Goal: Information Seeking & Learning: Learn about a topic

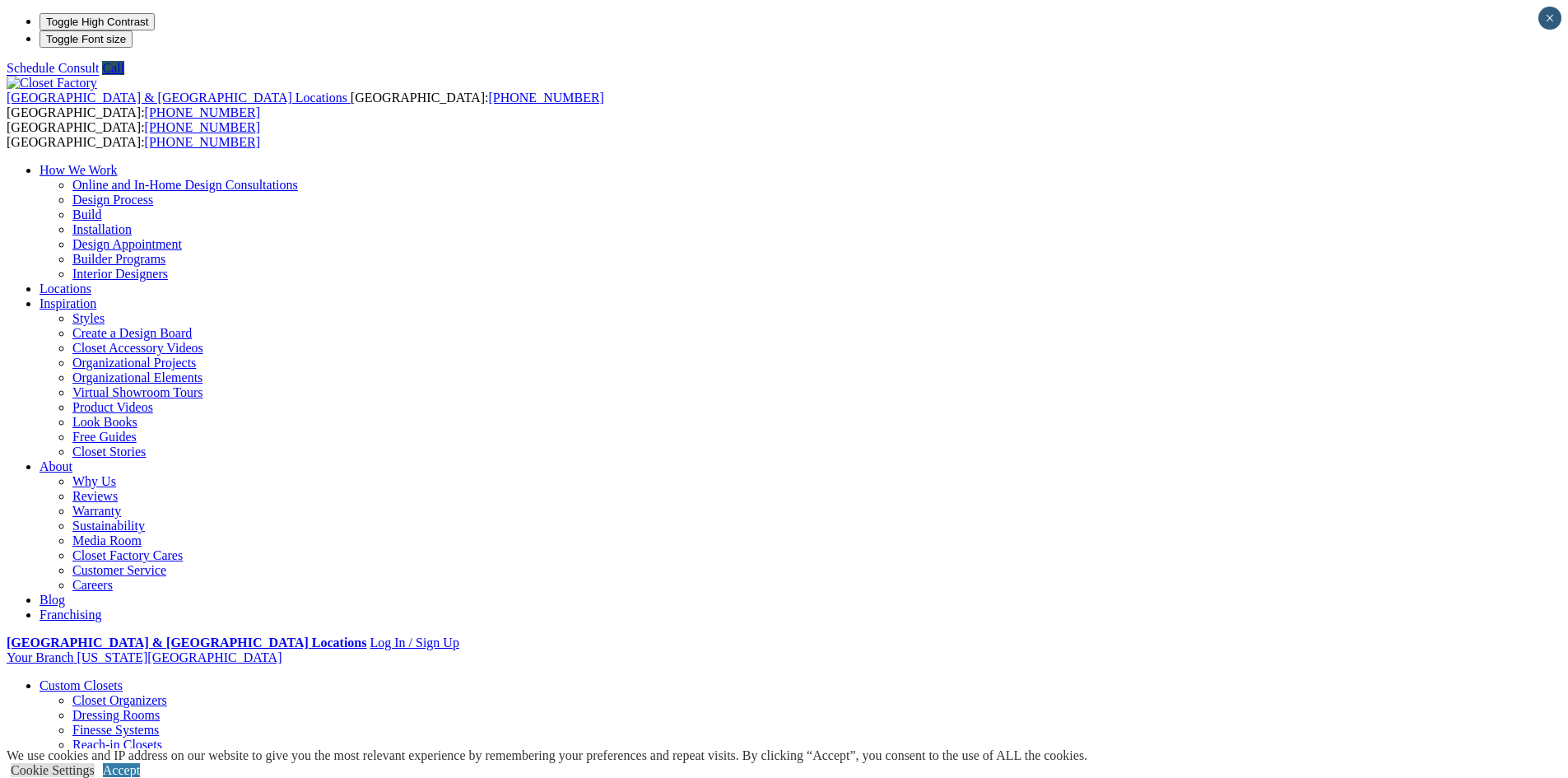
scroll to position [330, 0]
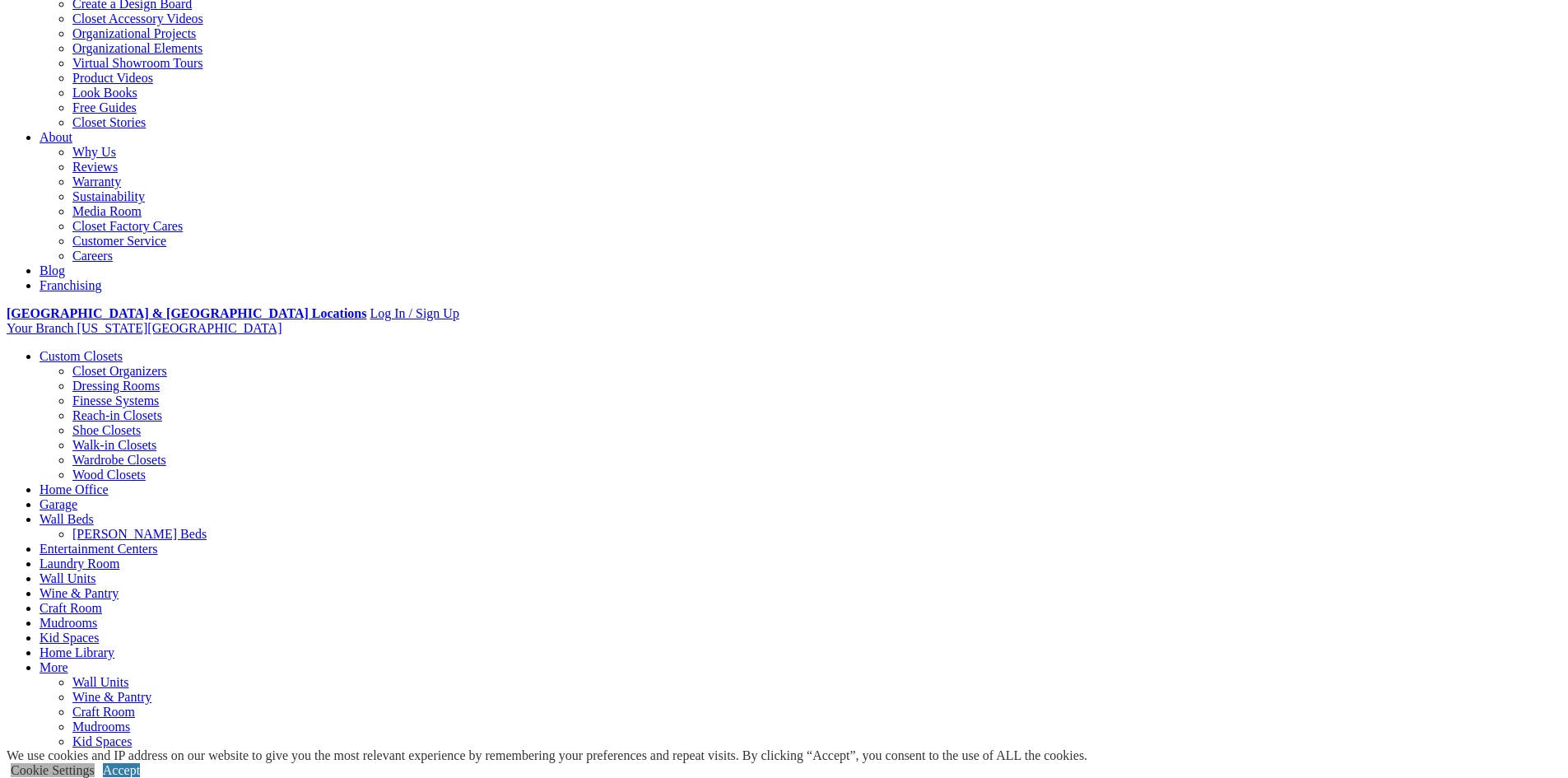
click at [94, 764] on link "Cookie Settings" at bounding box center [53, 771] width 84 height 14
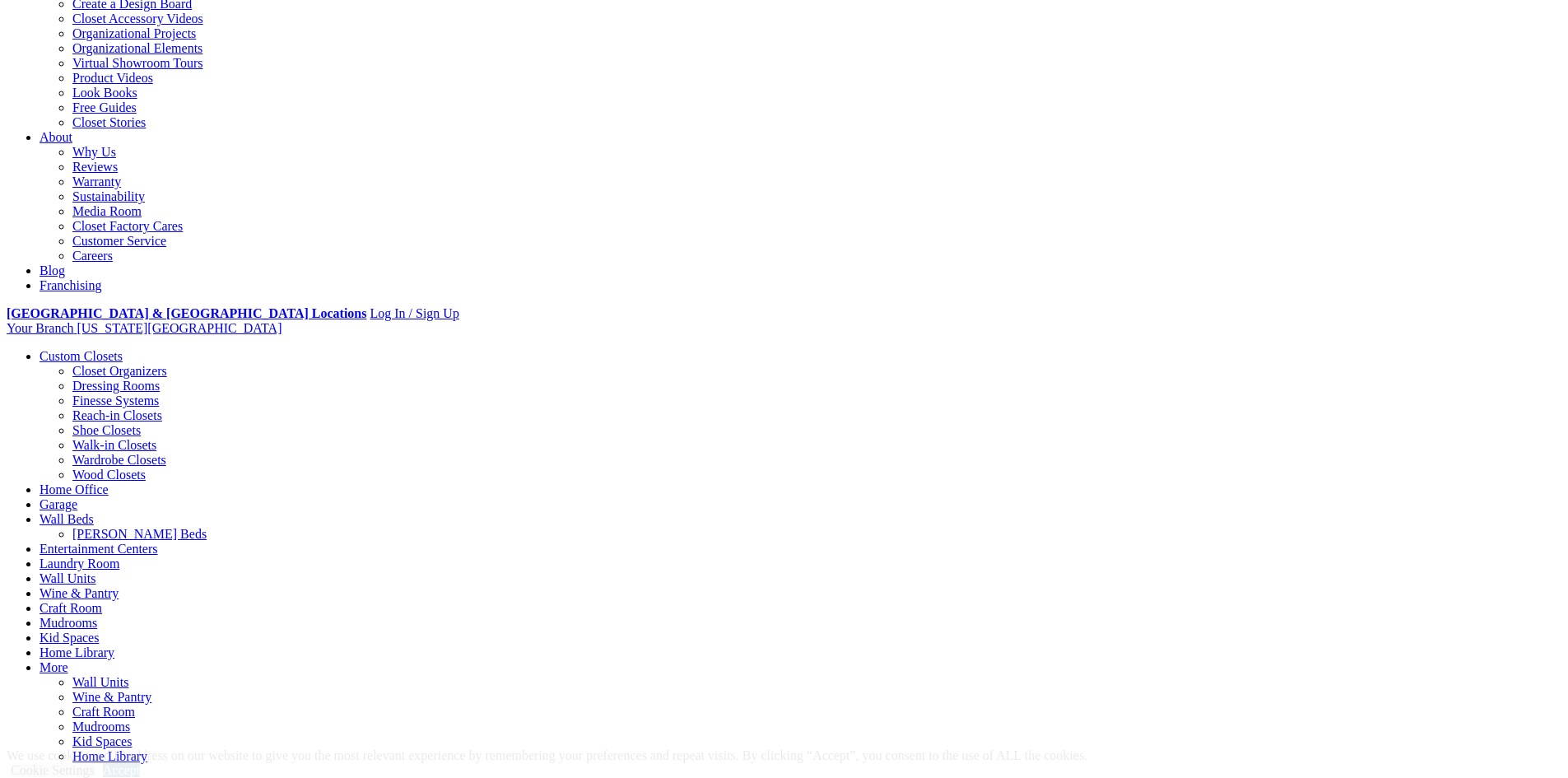
drag, startPoint x: 966, startPoint y: 569, endPoint x: 940, endPoint y: 612, distance: 50.2
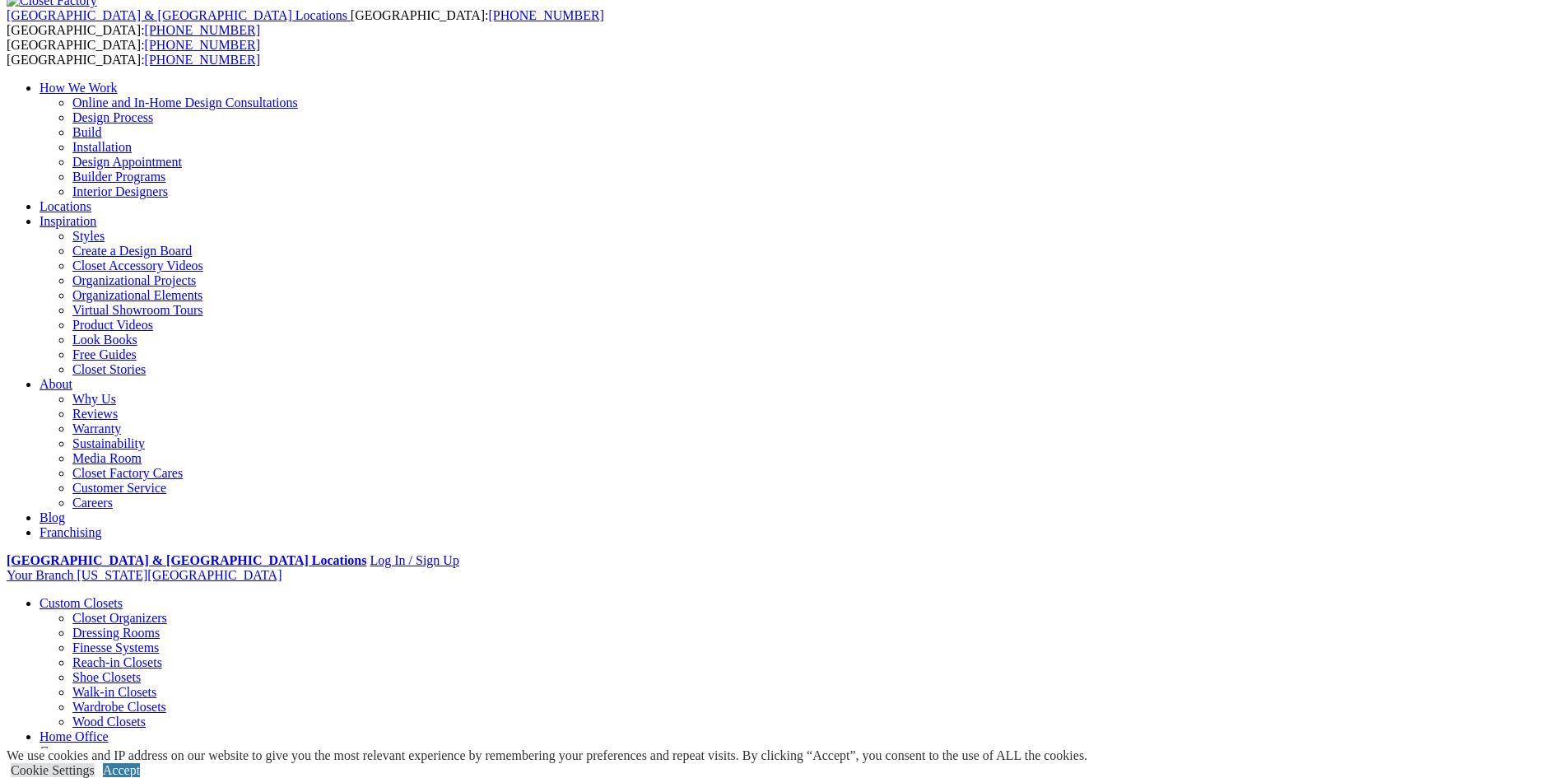
scroll to position [0, 0]
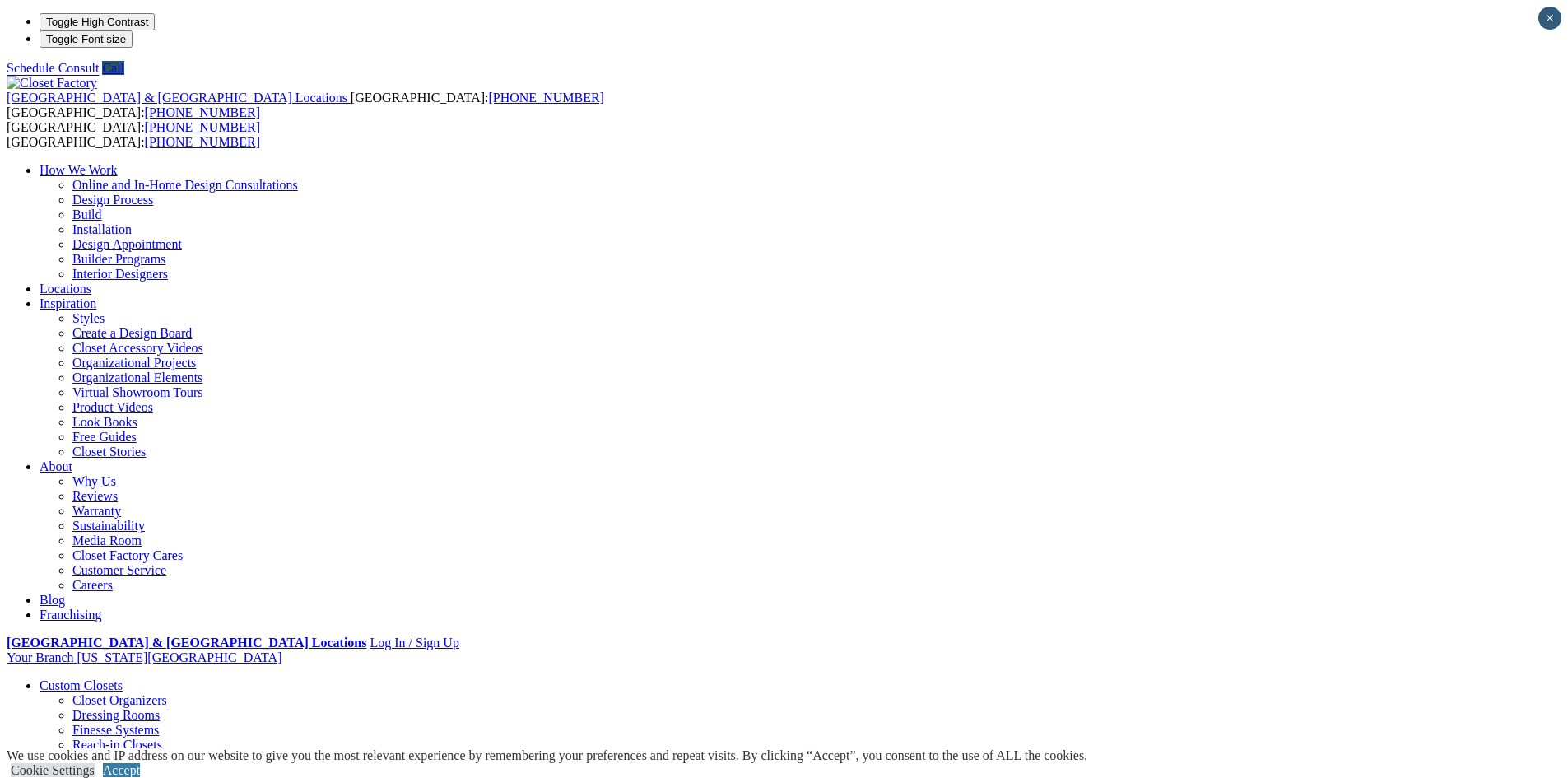
click at [123, 678] on link "Custom Closets" at bounding box center [80, 685] width 83 height 14
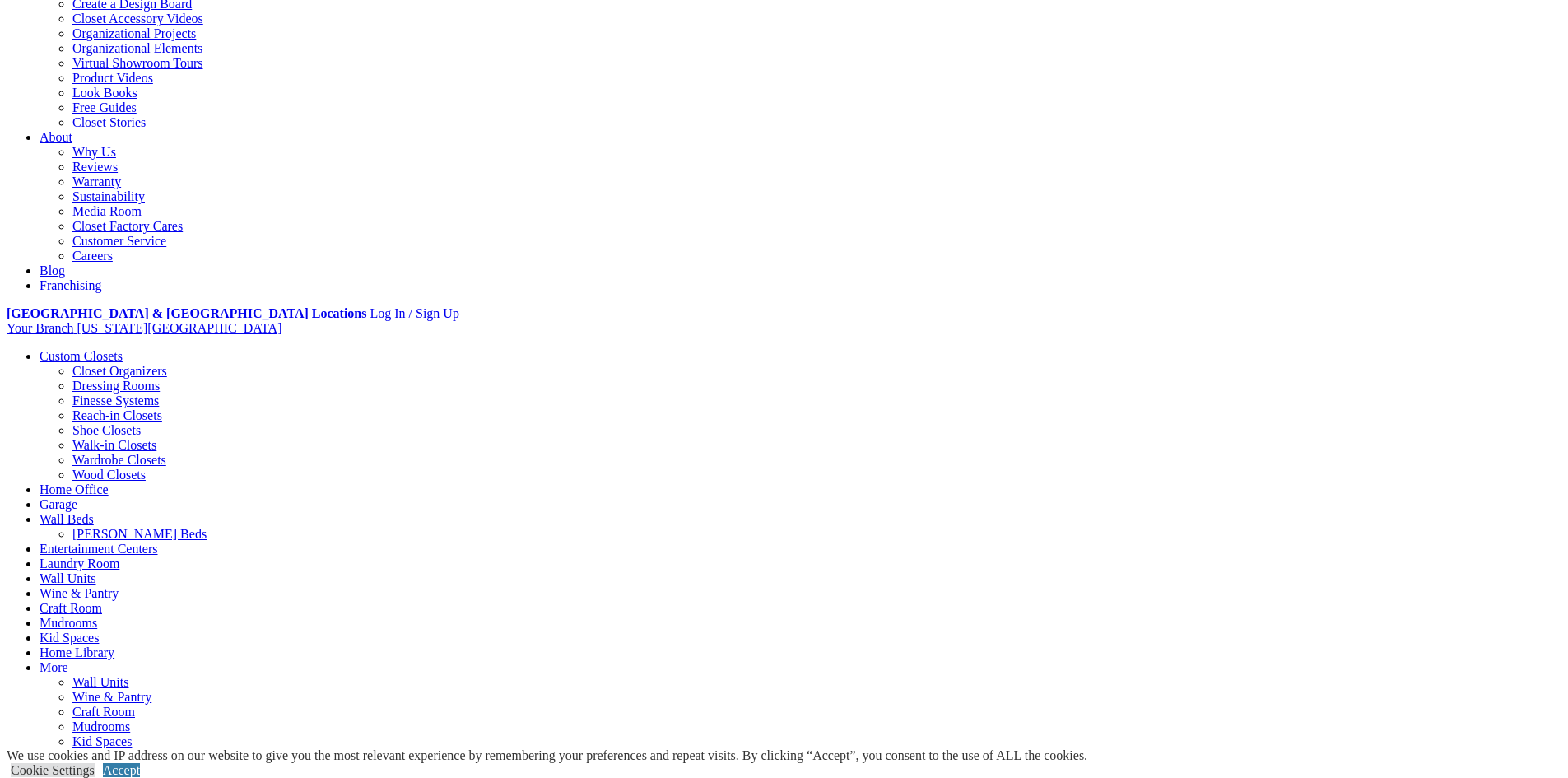
scroll to position [412, 0]
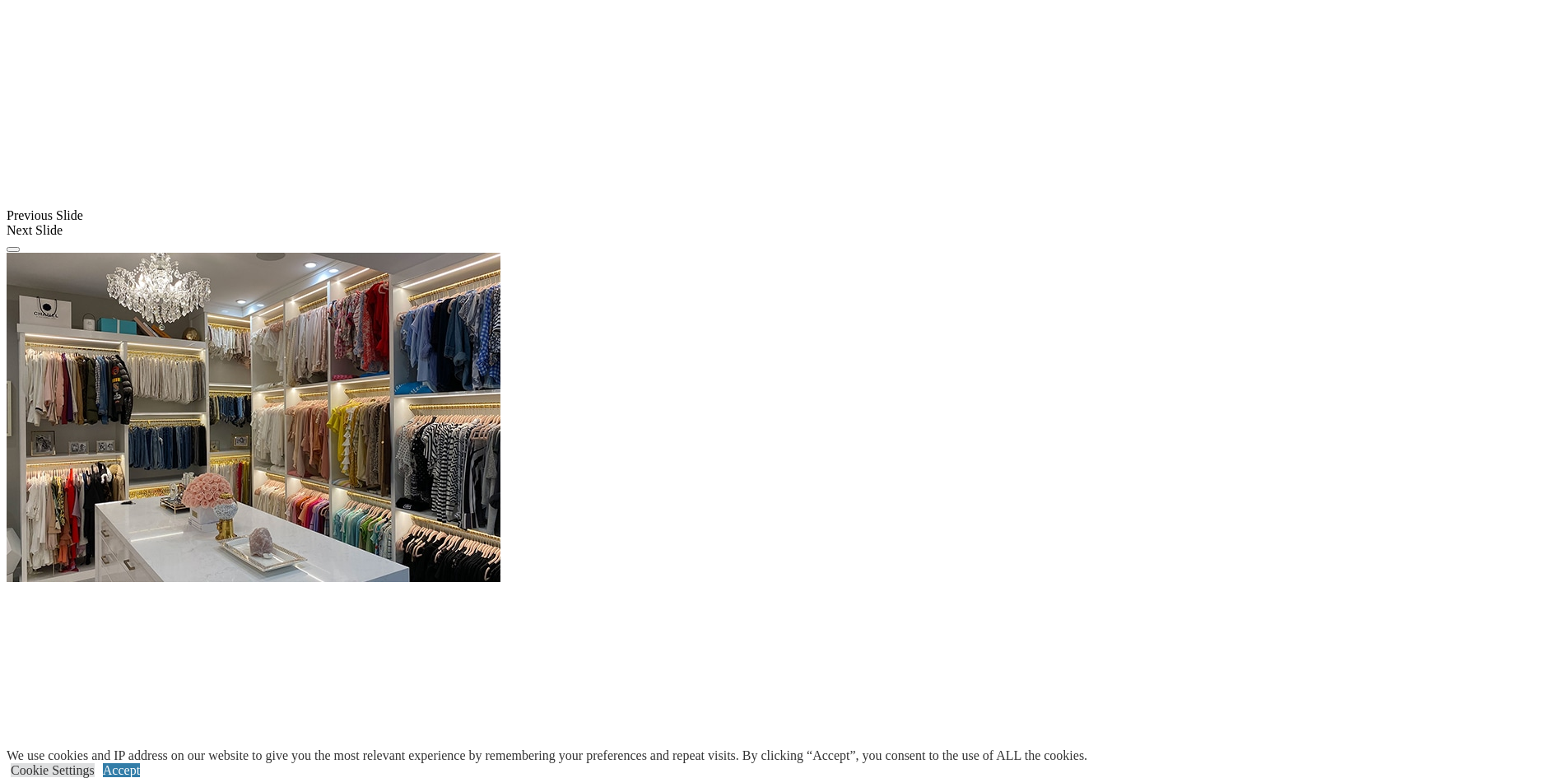
scroll to position [1683, 0]
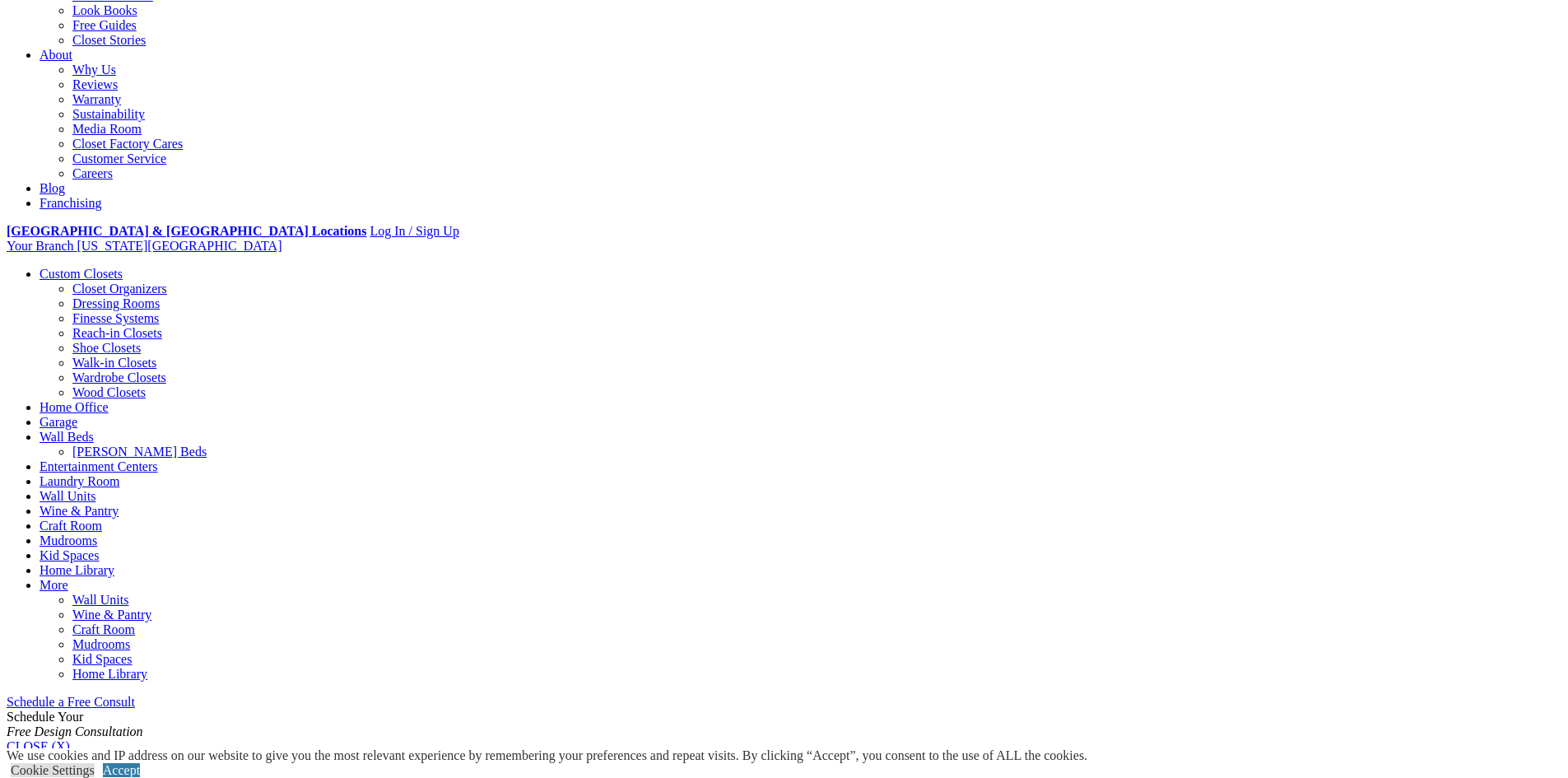
scroll to position [823, 0]
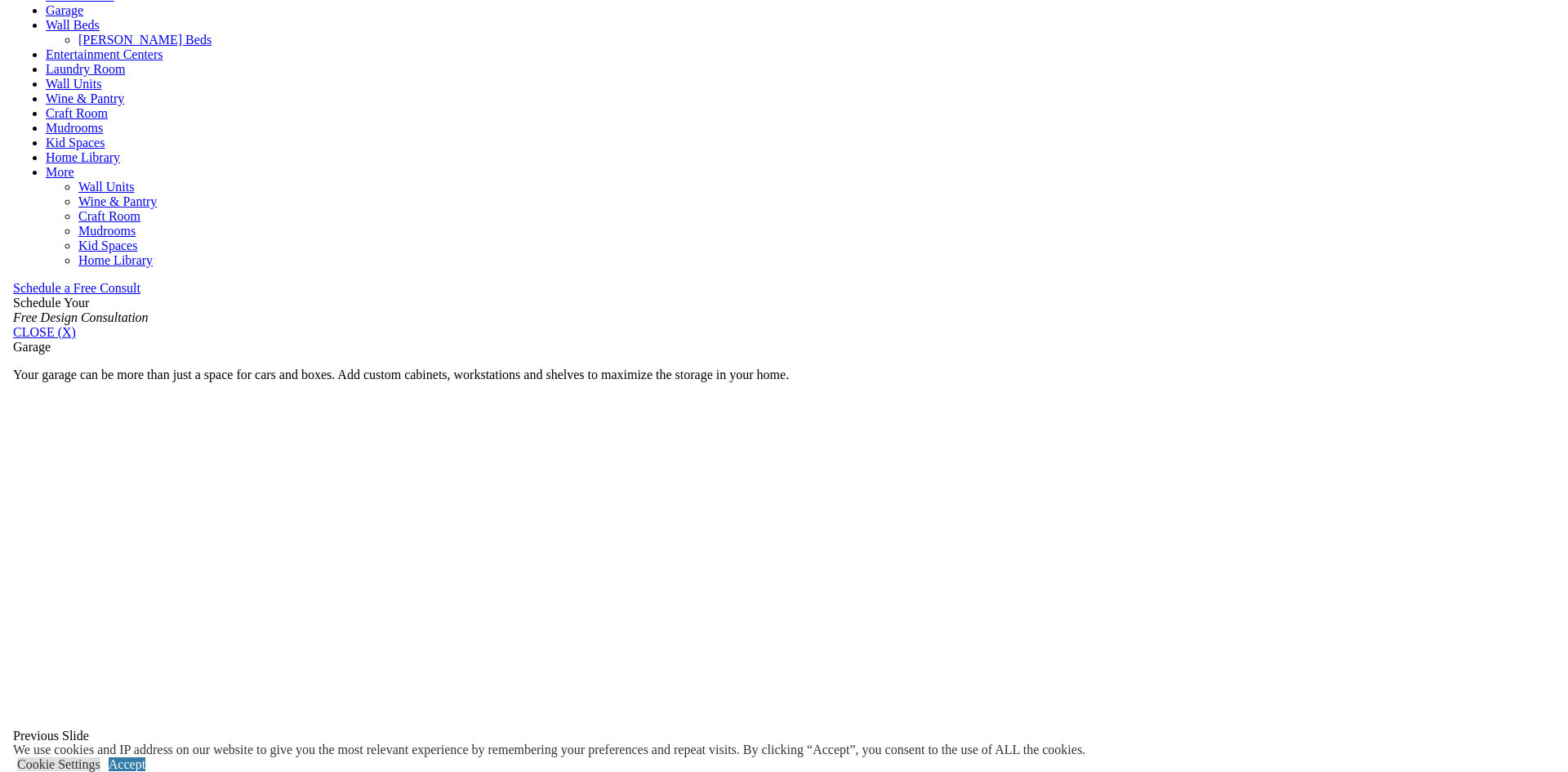
scroll to position [1144, 0]
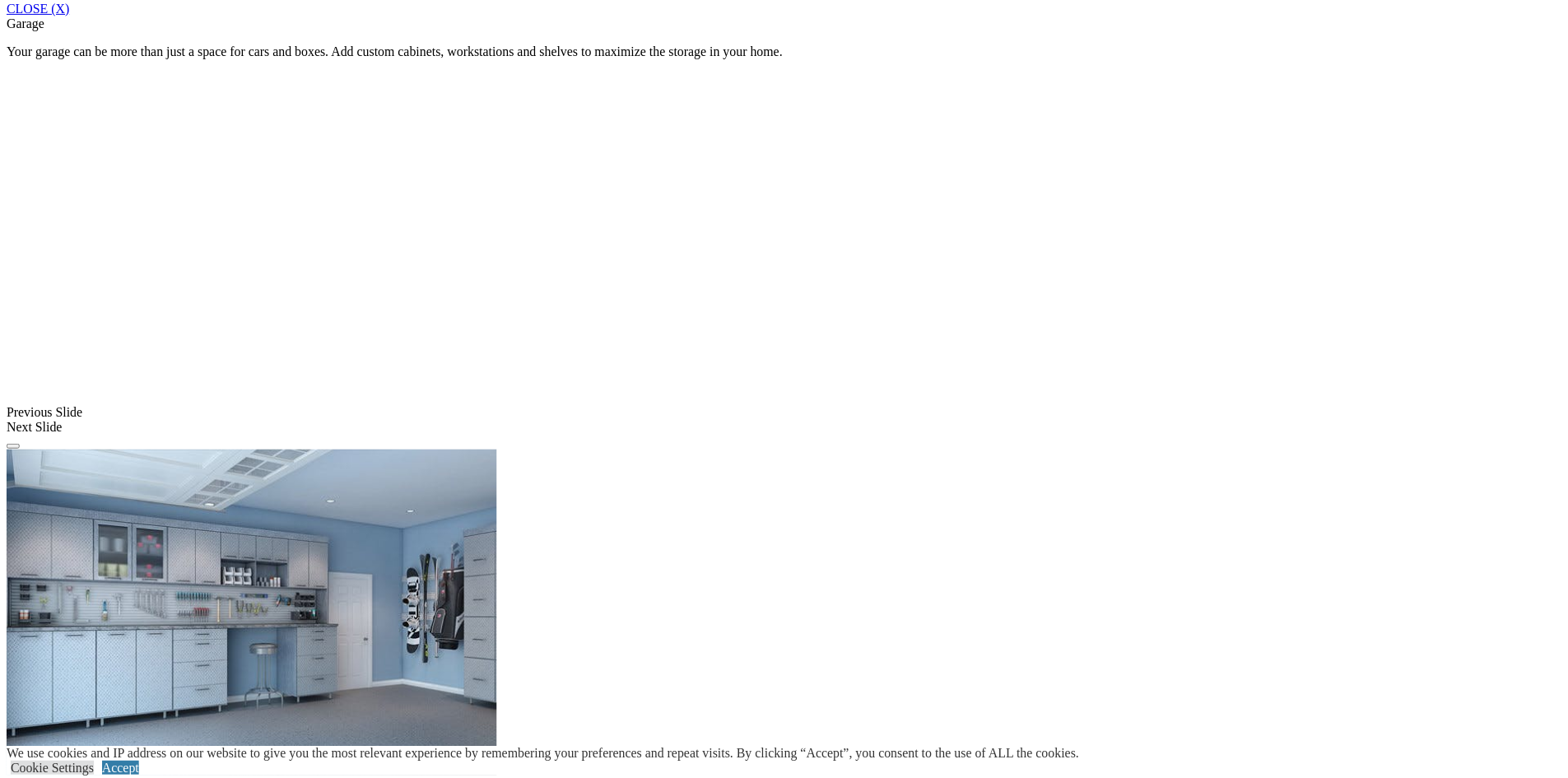
scroll to position [1639, 0]
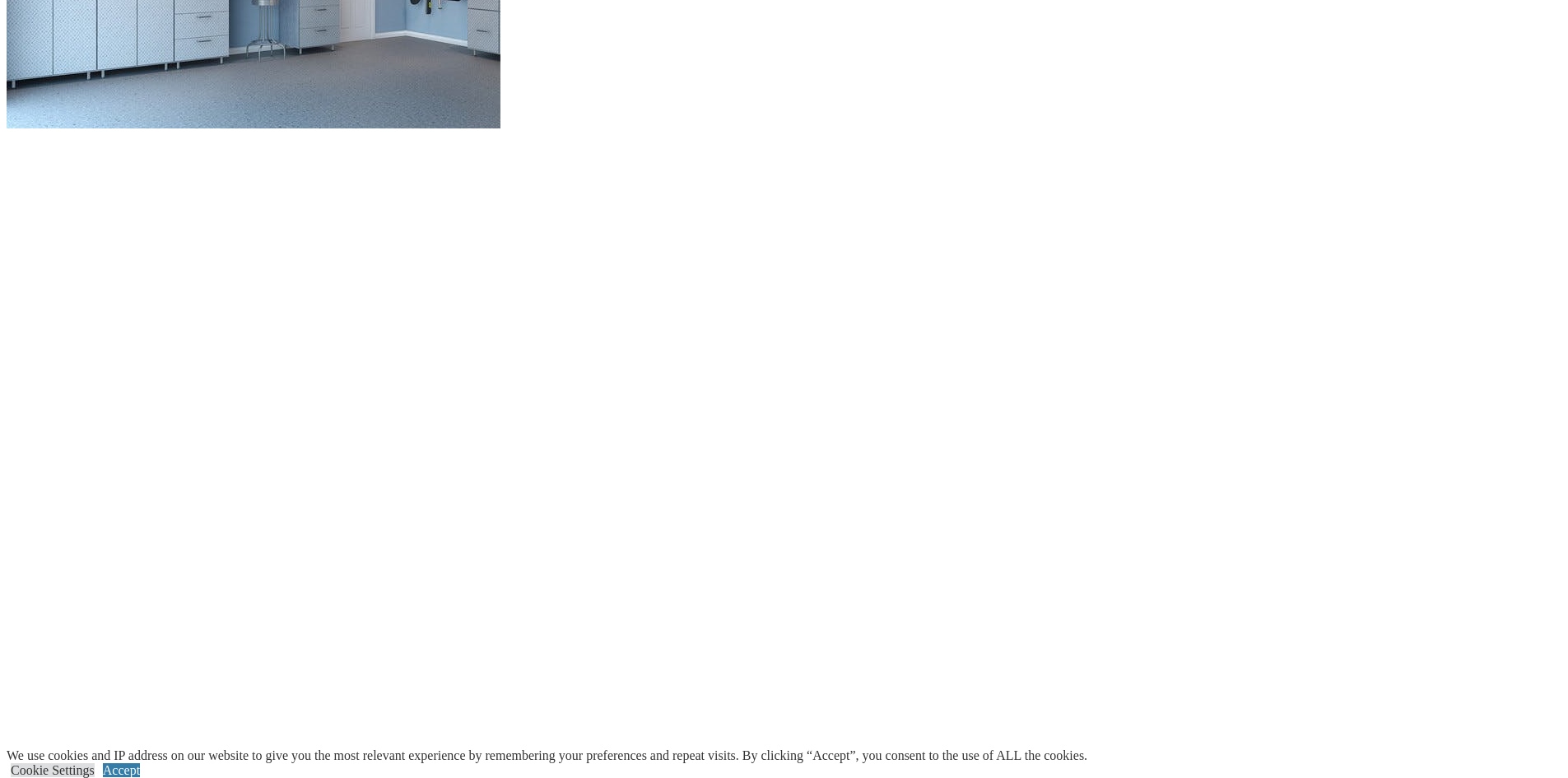
scroll to position [1886, 0]
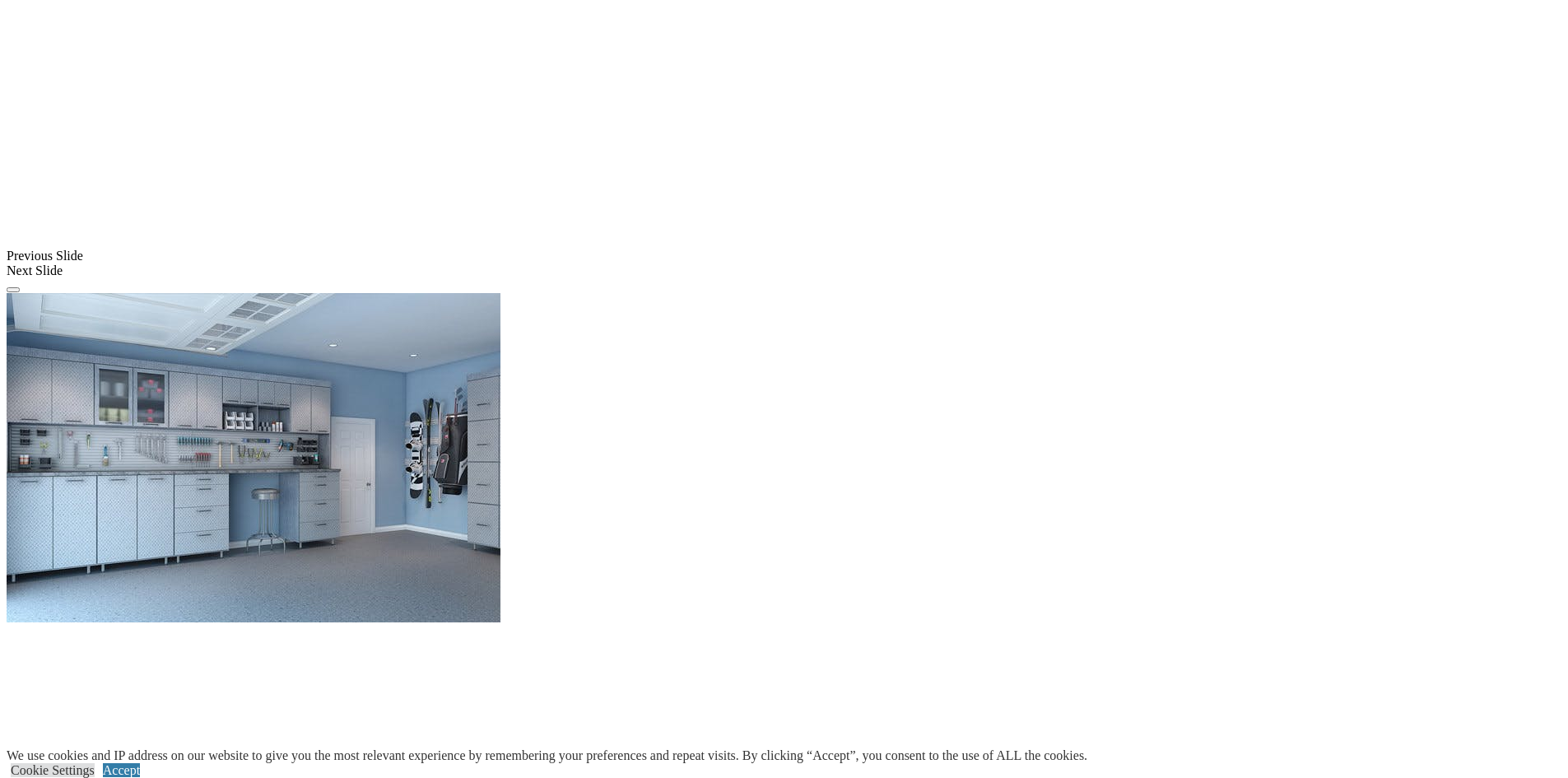
scroll to position [1227, 0]
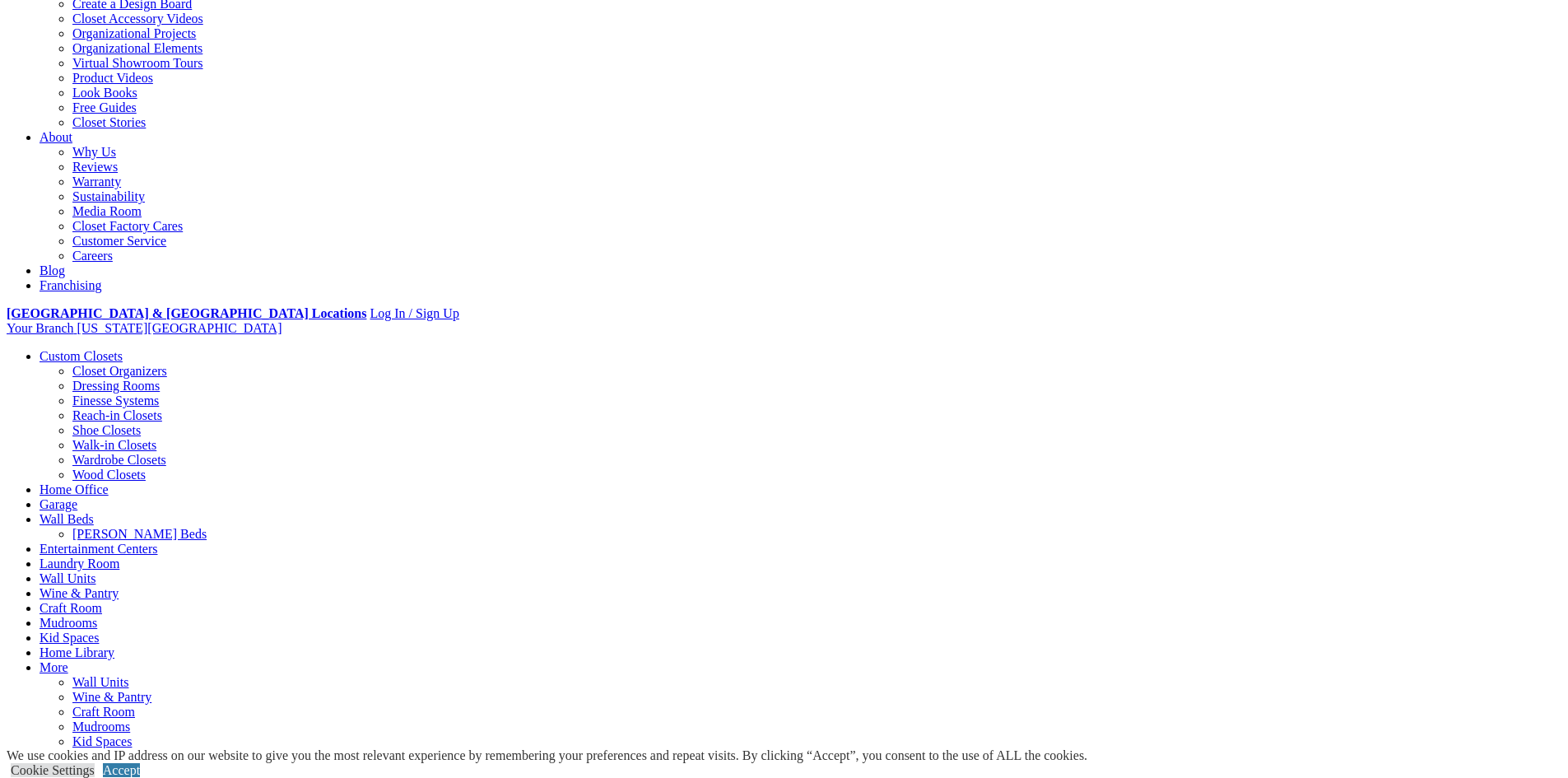
scroll to position [412, 0]
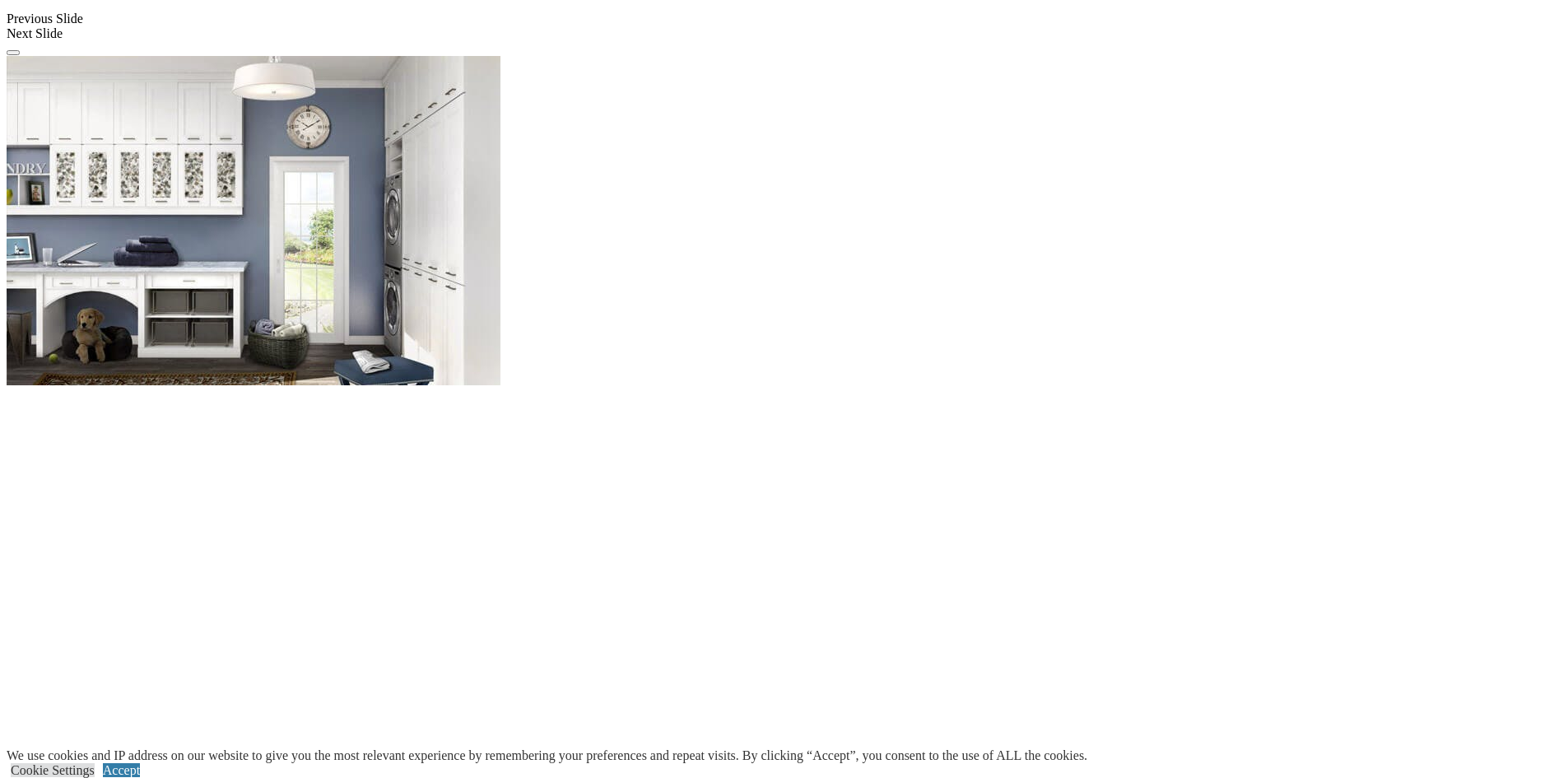
scroll to position [1299, 0]
